Goal: Task Accomplishment & Management: Manage account settings

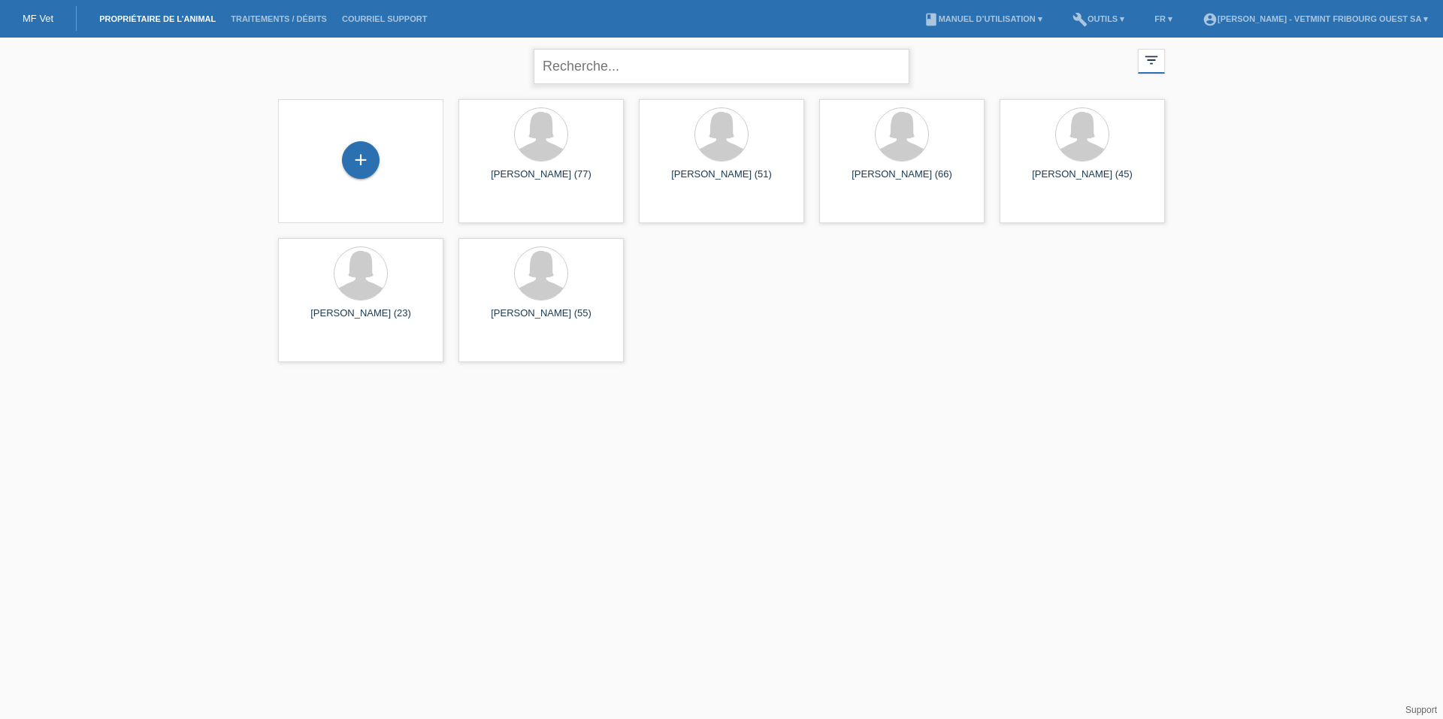
click at [628, 67] on input "text" at bounding box center [721, 66] width 376 height 35
click at [287, 18] on link "Traitements / débits" at bounding box center [278, 18] width 111 height 9
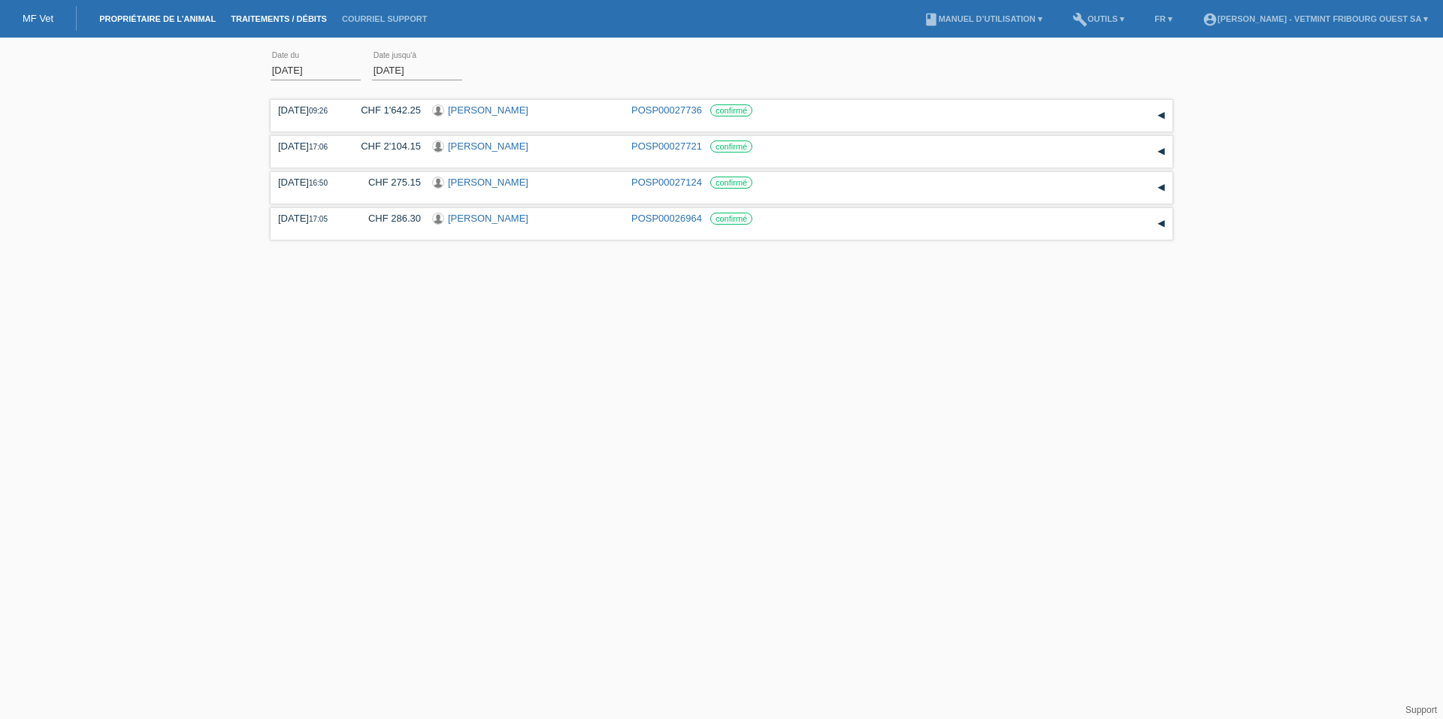
click at [187, 14] on link "Propriétaire de l’animal" at bounding box center [157, 18] width 131 height 9
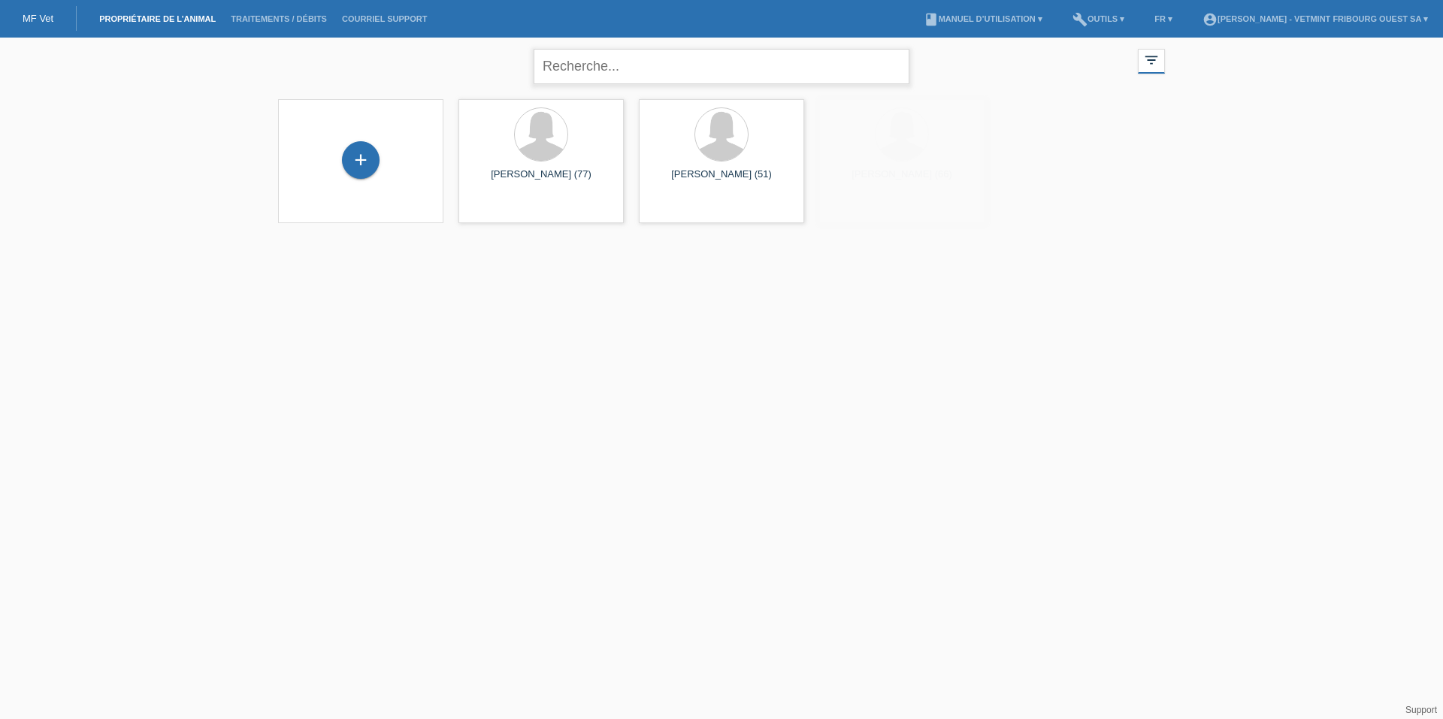
click at [627, 69] on input "text" at bounding box center [721, 66] width 376 height 35
type input "[PERSON_NAME]"
click at [564, 170] on div "[PERSON_NAME] (39)" at bounding box center [540, 181] width 141 height 24
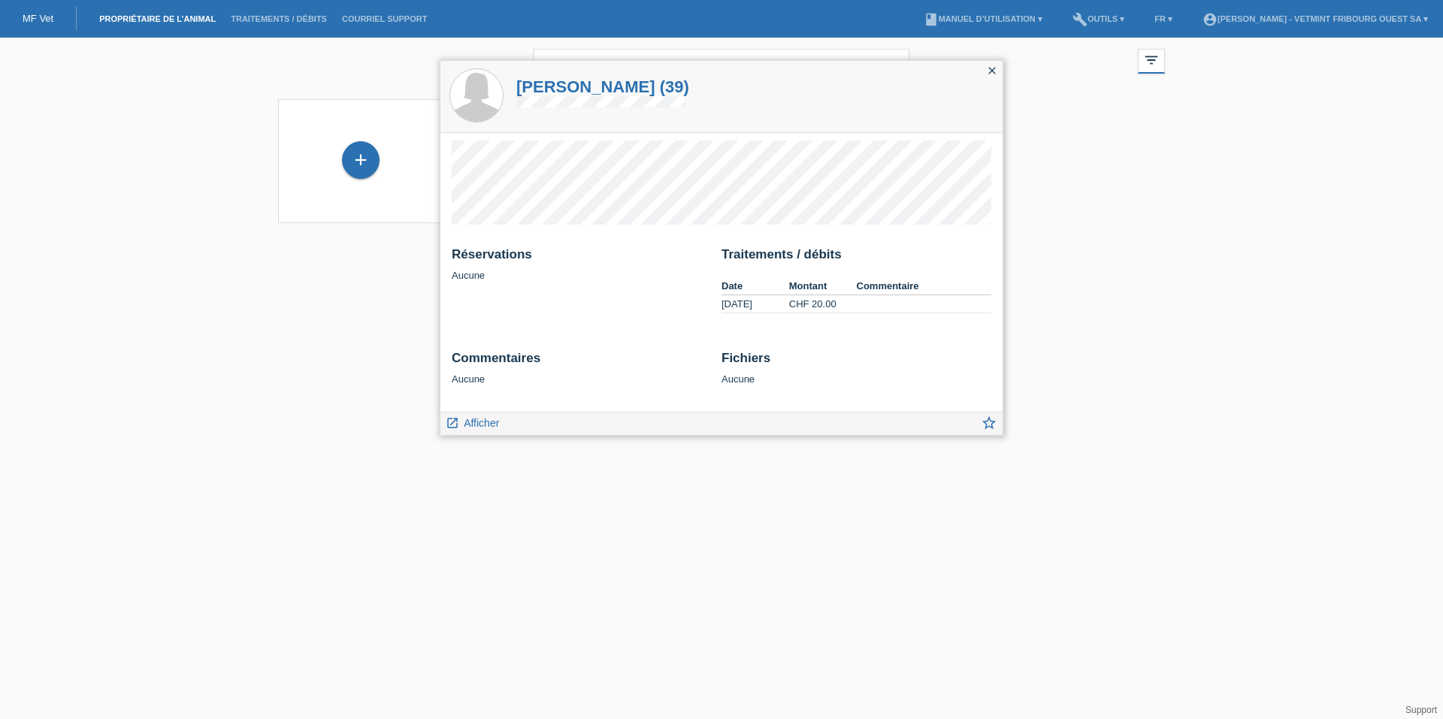
click at [847, 275] on div "Traitements / débits Date Montant Commentaire 19.08.2025 CHF 20.00" at bounding box center [856, 287] width 270 height 81
click at [824, 292] on th "Montant" at bounding box center [823, 286] width 68 height 18
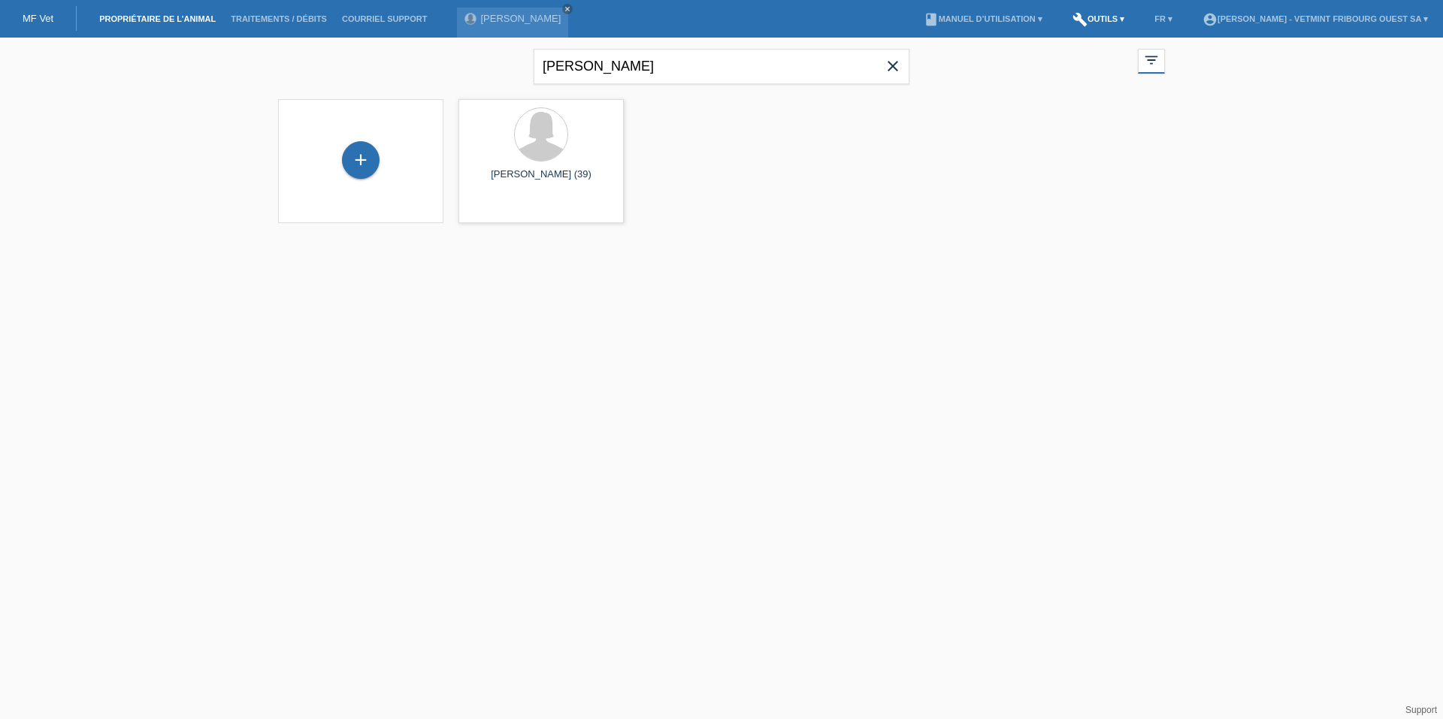
click at [1102, 17] on link "build Outils ▾" at bounding box center [1098, 18] width 67 height 9
click at [56, 17] on div "MF Vet" at bounding box center [38, 18] width 77 height 25
click at [515, 17] on link "[PERSON_NAME]" at bounding box center [520, 18] width 80 height 11
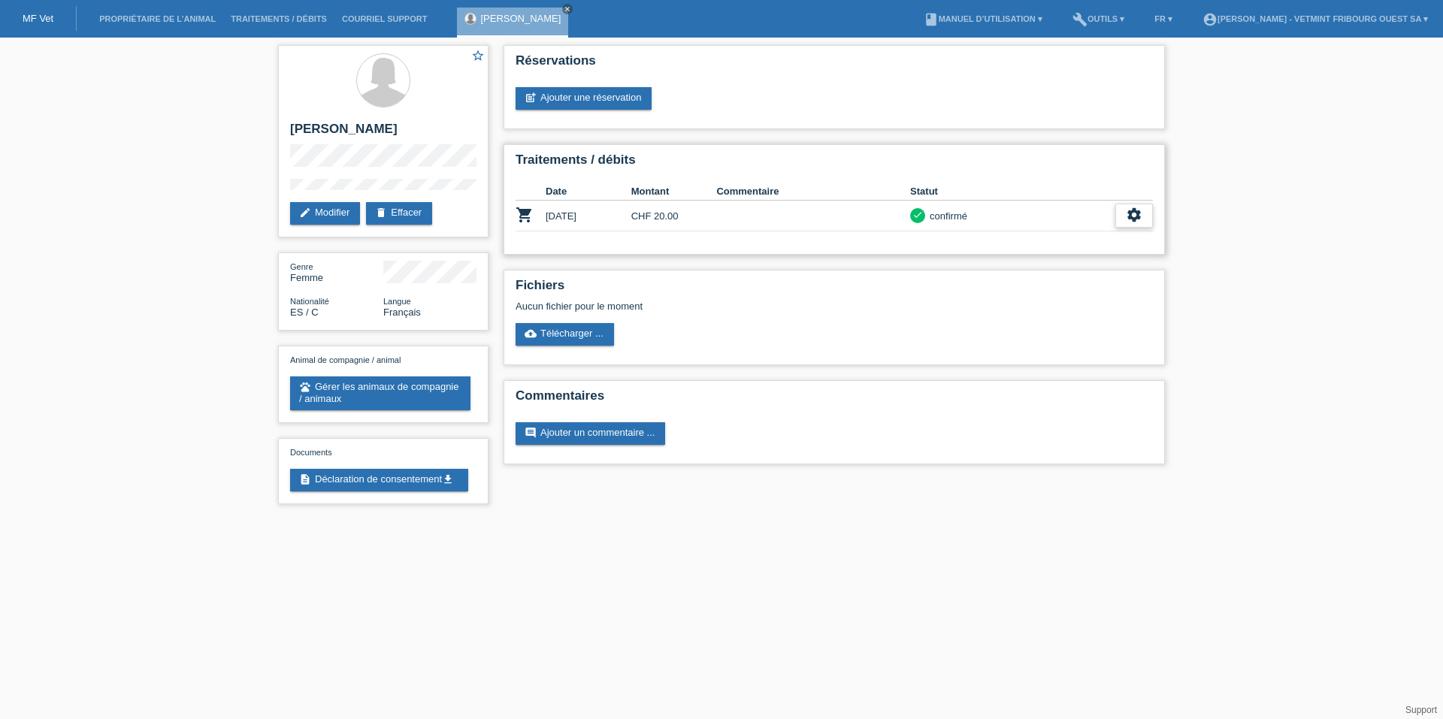
click at [1135, 216] on icon "settings" at bounding box center [1134, 215] width 17 height 17
click at [1086, 283] on span "Télécharger les détails du financement" at bounding box center [1044, 284] width 172 height 18
click at [1128, 212] on icon "settings" at bounding box center [1134, 215] width 17 height 17
click at [1234, 222] on div "star_border [PERSON_NAME] edit Modifier delete Effacer Genre Femme Nationalité …" at bounding box center [721, 279] width 1443 height 482
click at [1143, 214] on div "settings" at bounding box center [1134, 216] width 38 height 24
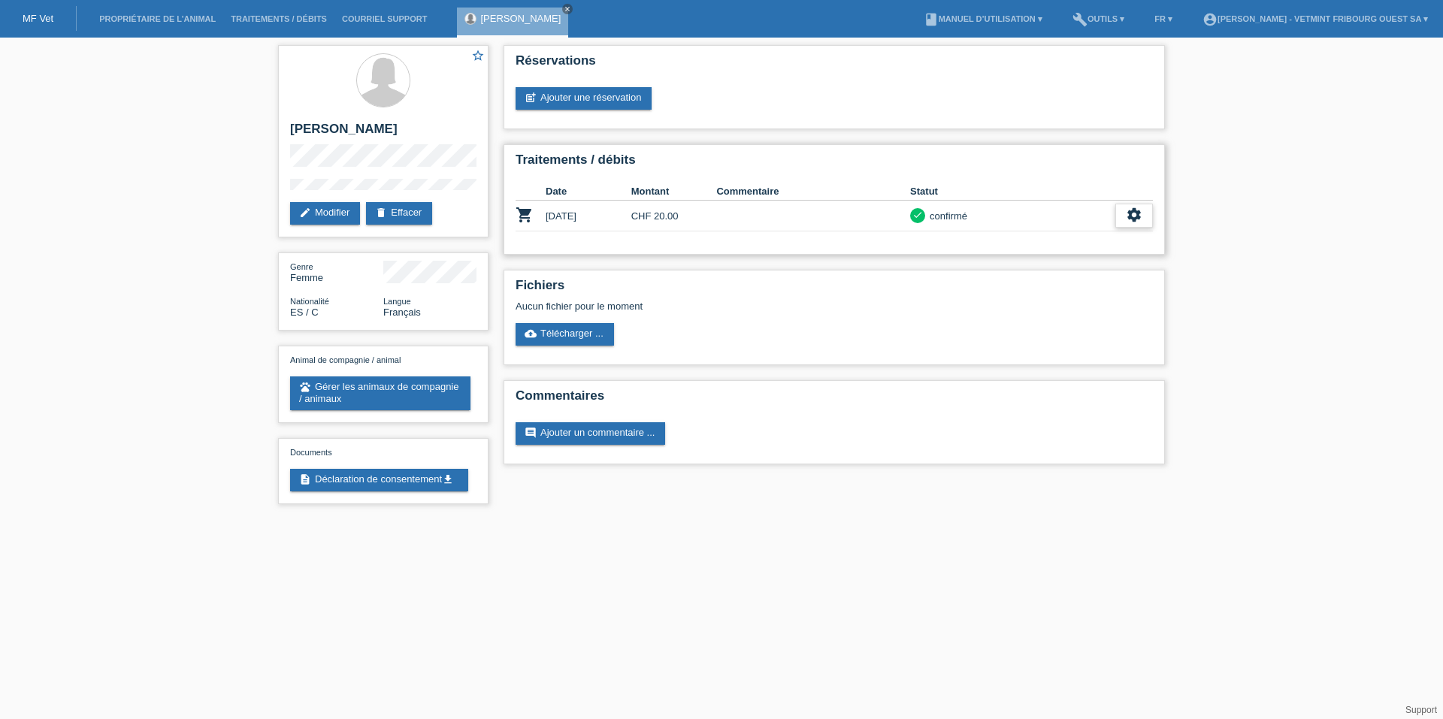
click at [1142, 217] on div "settings" at bounding box center [1134, 216] width 38 height 24
